Goal: Transaction & Acquisition: Book appointment/travel/reservation

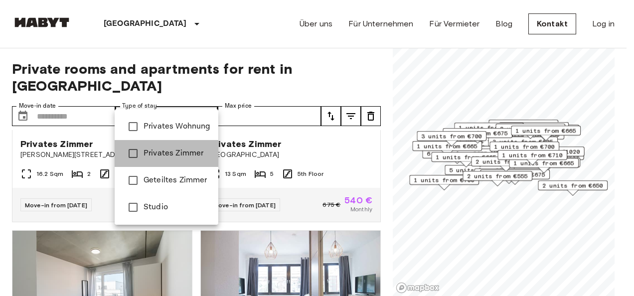
click at [172, 158] on span "Privates Zimmer" at bounding box center [176, 153] width 67 height 12
type input "**********"
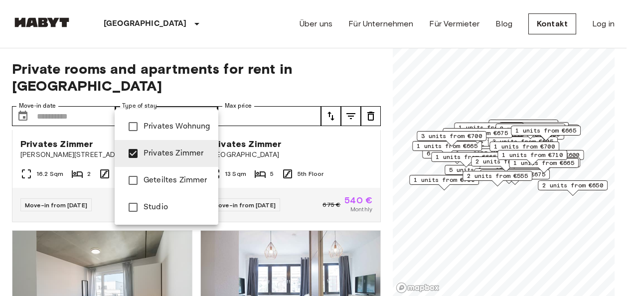
click at [526, 194] on div at bounding box center [317, 148] width 634 height 296
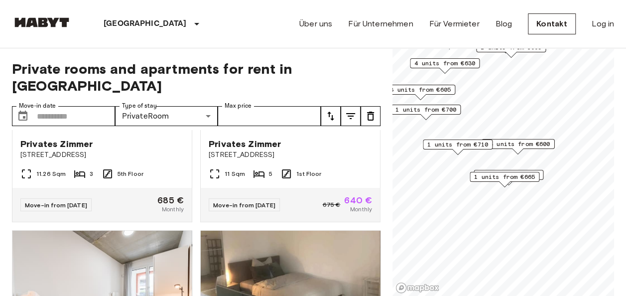
click at [518, 147] on span "14 units from €600" at bounding box center [518, 144] width 64 height 9
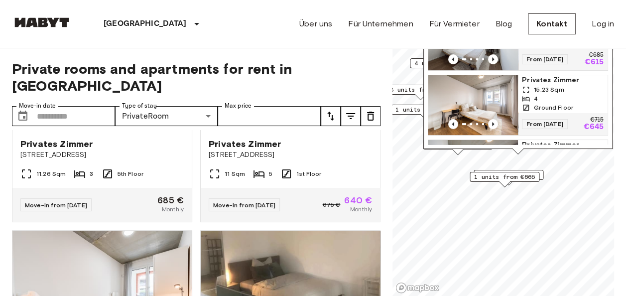
click at [525, 134] on div "From 19 Nov 25 €715 €645" at bounding box center [563, 124] width 90 height 22
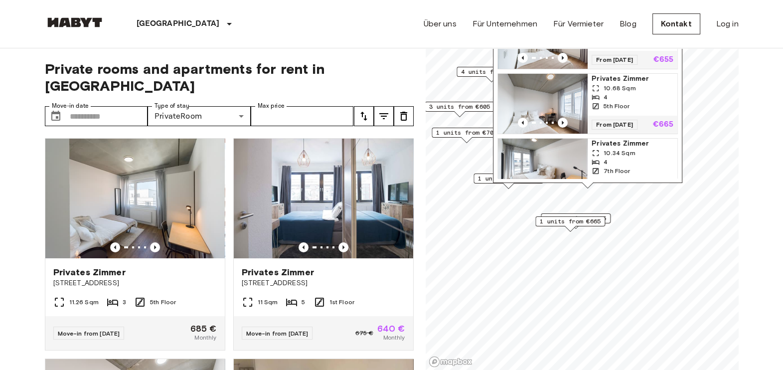
scroll to position [164, 0]
click at [620, 84] on span "Privates Zimmer" at bounding box center [632, 79] width 82 height 10
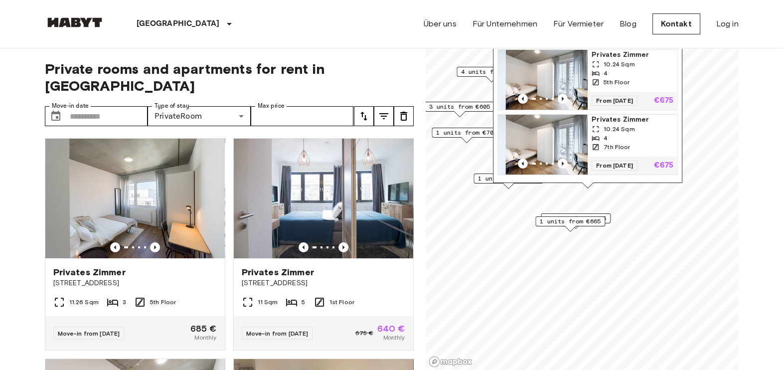
scroll to position [326, 0]
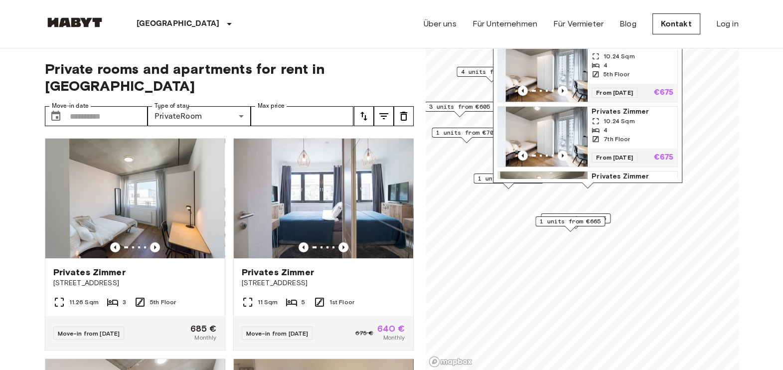
click at [558, 85] on img "Map marker" at bounding box center [543, 72] width 90 height 60
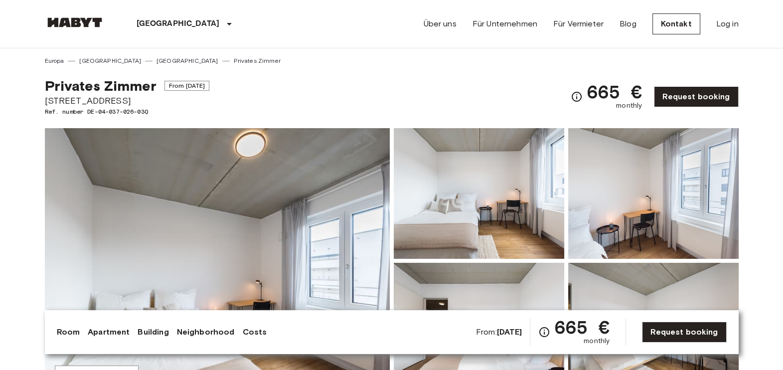
scroll to position [144, 0]
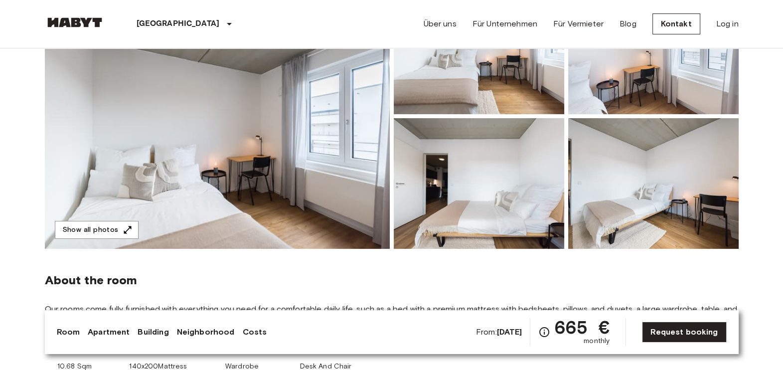
click at [520, 206] on img at bounding box center [479, 183] width 170 height 131
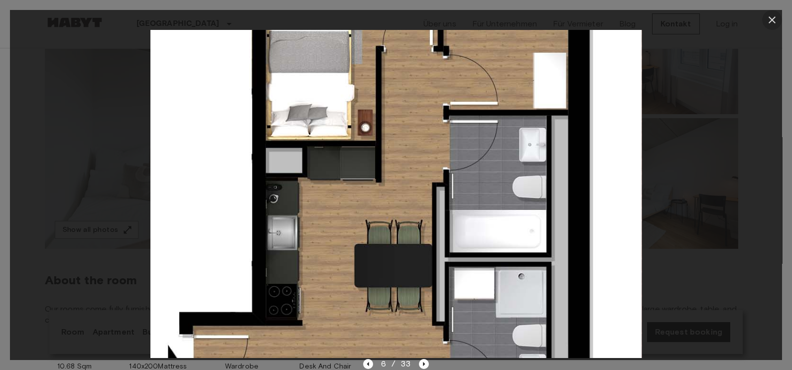
click at [769, 18] on icon "button" at bounding box center [772, 20] width 12 height 12
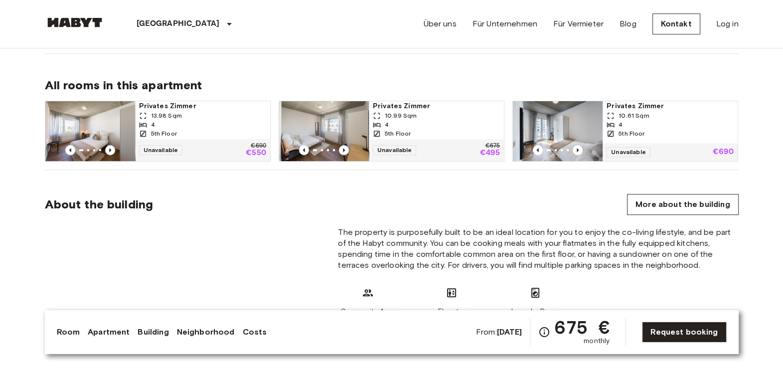
scroll to position [700, 0]
